Goal: Navigation & Orientation: Find specific page/section

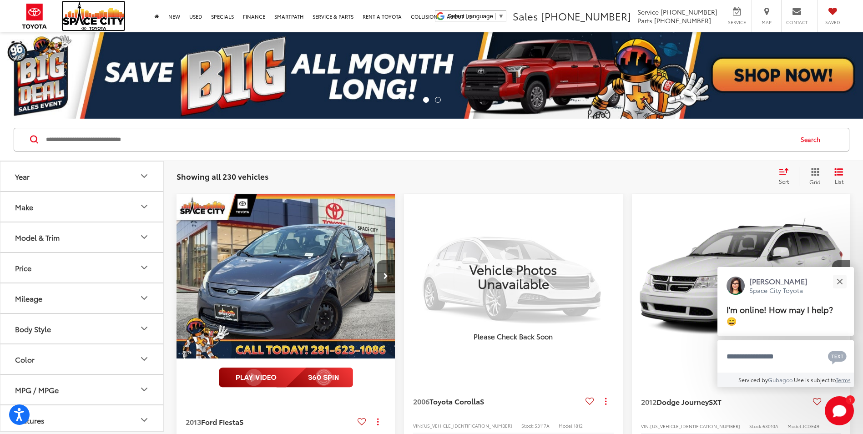
click at [97, 26] on img at bounding box center [93, 16] width 61 height 28
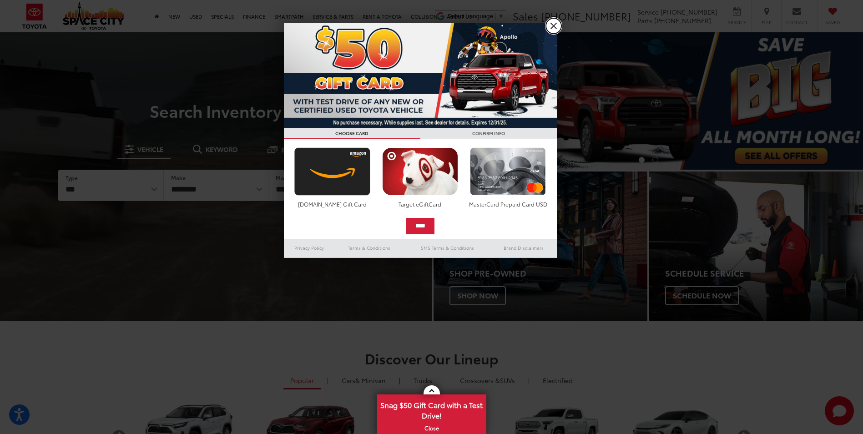
click at [553, 29] on link "X" at bounding box center [553, 25] width 15 height 15
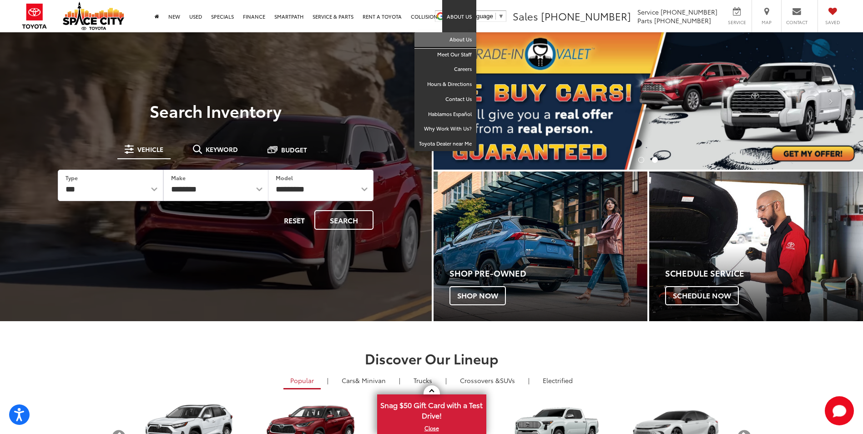
click at [466, 36] on link "About Us" at bounding box center [445, 39] width 62 height 15
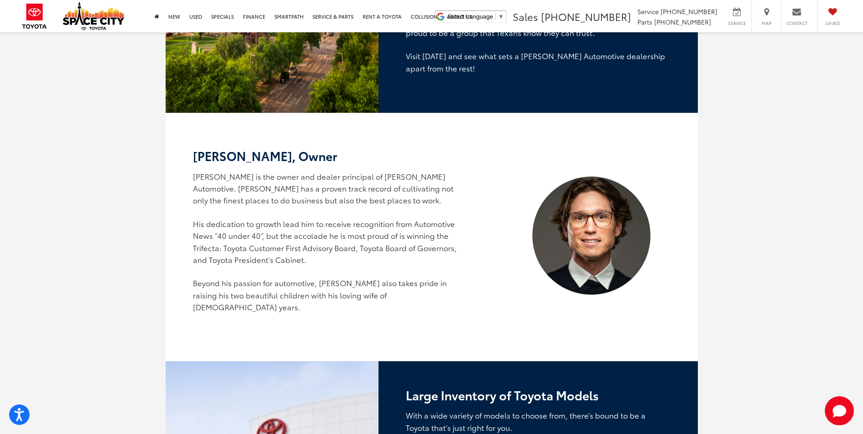
scroll to position [546, 0]
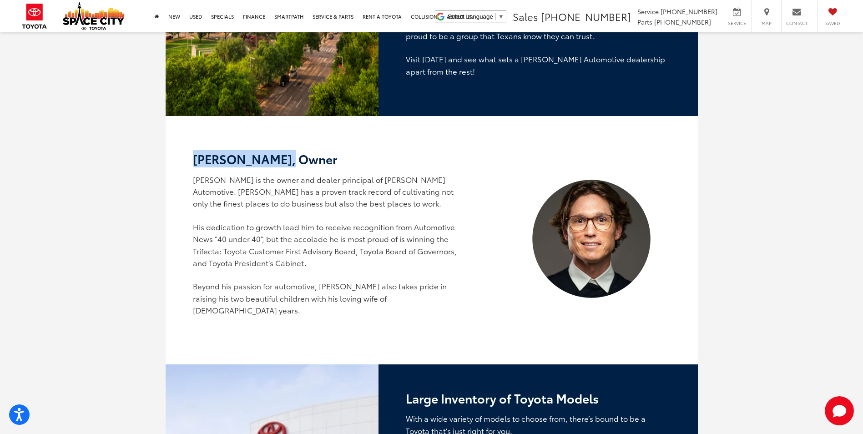
drag, startPoint x: 289, startPoint y: 131, endPoint x: 193, endPoint y: 128, distance: 96.1
click at [193, 152] on h2 "Shawn Vaughan, Owner" at bounding box center [325, 158] width 265 height 13
drag, startPoint x: 193, startPoint y: 128, endPoint x: 199, endPoint y: 131, distance: 6.5
